Goal: Task Accomplishment & Management: Use online tool/utility

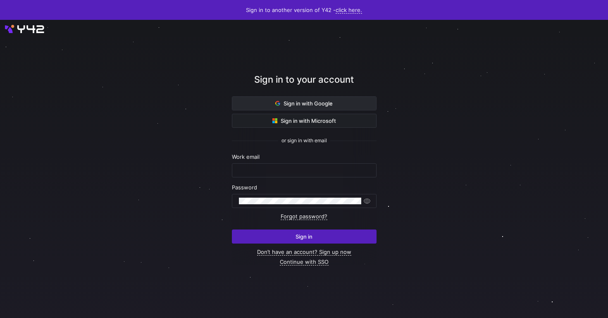
click at [287, 102] on span "Sign in with Google" at bounding box center [303, 103] width 57 height 7
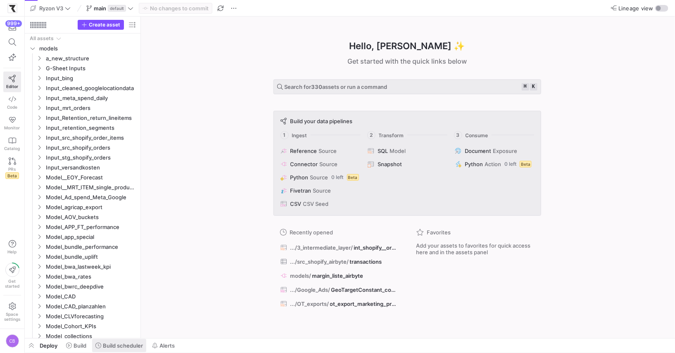
click at [108, 343] on span "Build scheduler" at bounding box center [123, 345] width 40 height 7
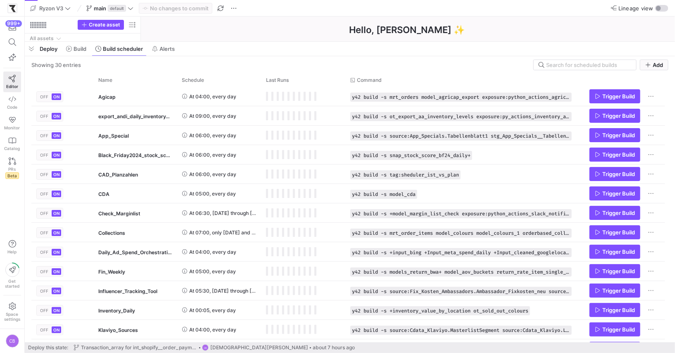
drag, startPoint x: 270, startPoint y: 202, endPoint x: 275, endPoint y: 37, distance: 164.6
click at [275, 40] on div at bounding box center [350, 41] width 650 height 3
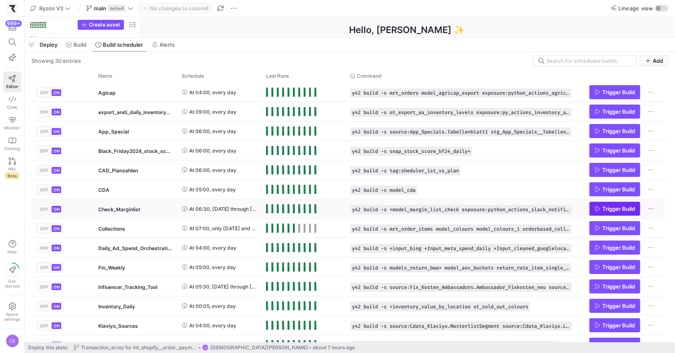
click at [597, 208] on icon "Press SPACE to select this row." at bounding box center [598, 209] width 6 height 6
